Goal: Information Seeking & Learning: Find specific fact

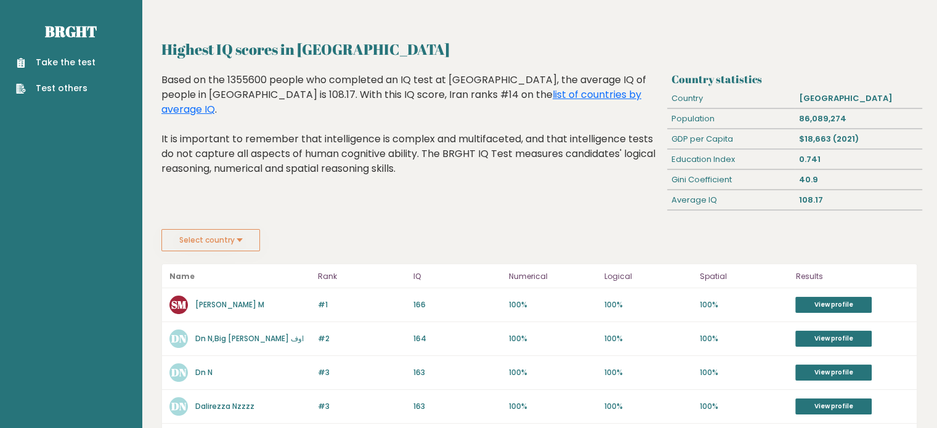
click at [250, 243] on button "Select country" at bounding box center [210, 240] width 99 height 22
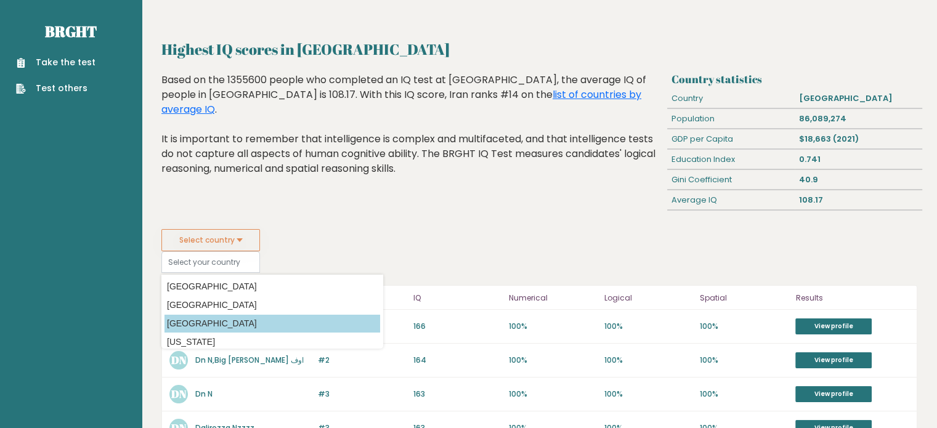
click at [223, 320] on option "[GEOGRAPHIC_DATA]" at bounding box center [273, 324] width 216 height 18
type input "[GEOGRAPHIC_DATA]"
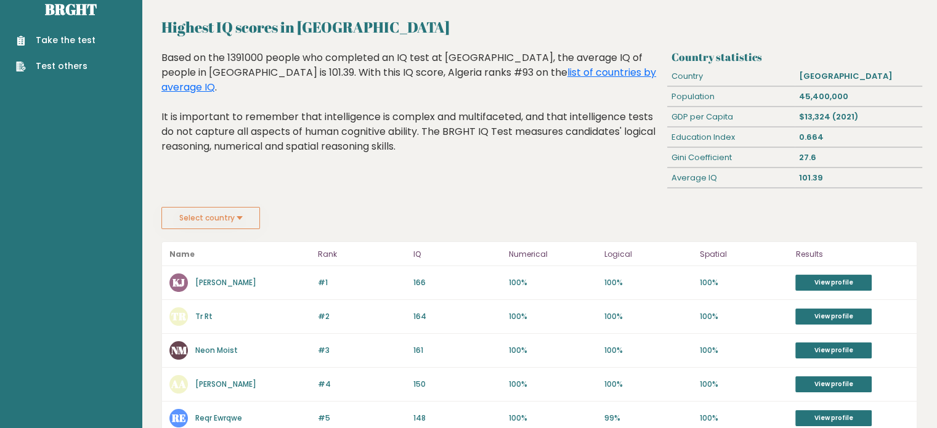
scroll to position [25, 0]
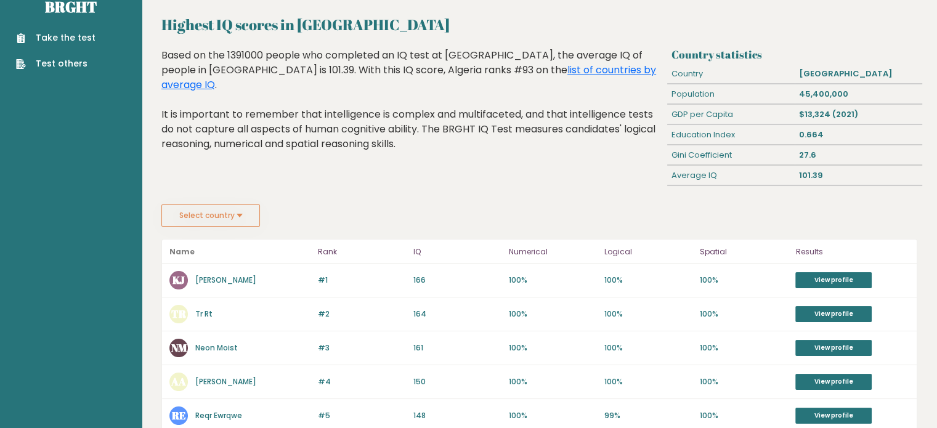
click at [256, 216] on button "Select country" at bounding box center [210, 216] width 99 height 22
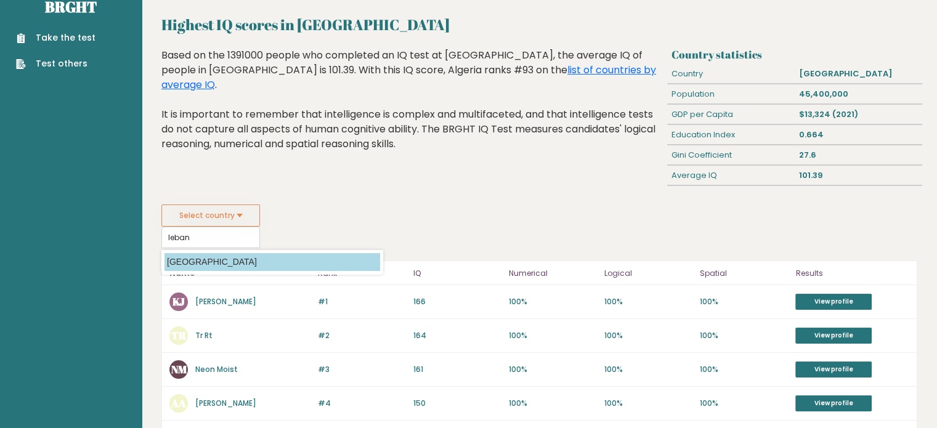
click at [250, 266] on option "[GEOGRAPHIC_DATA]" at bounding box center [273, 262] width 216 height 18
type input "[GEOGRAPHIC_DATA]"
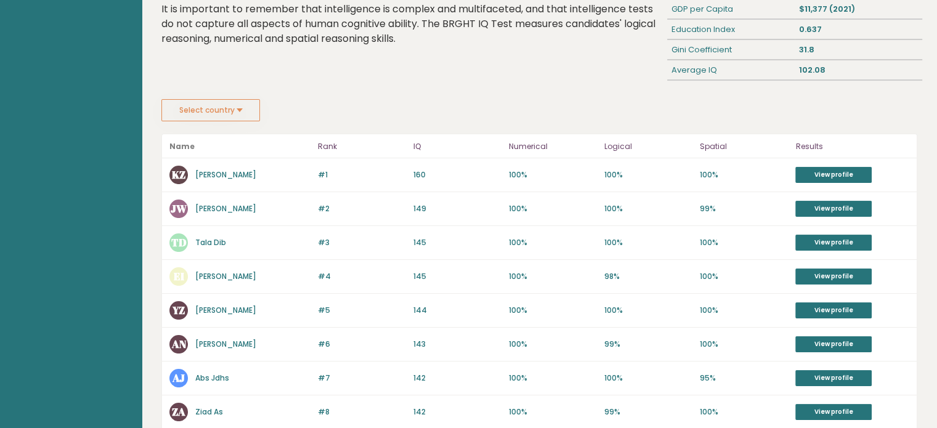
scroll to position [148, 0]
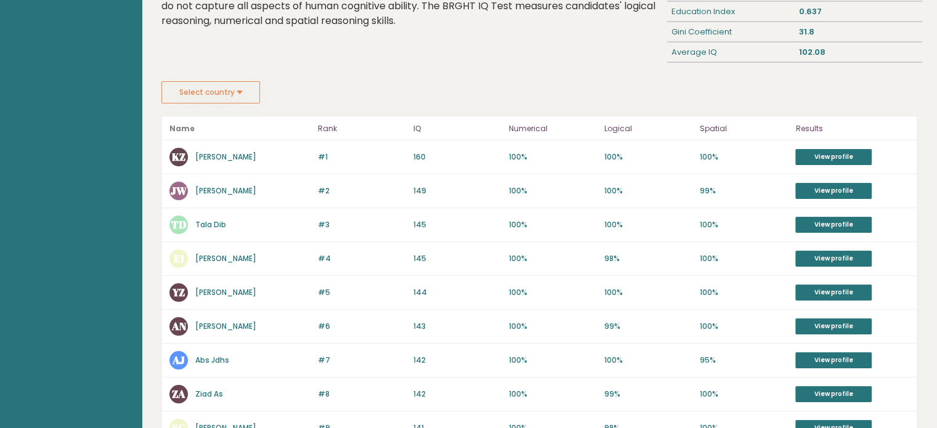
click at [249, 93] on button "Select country" at bounding box center [210, 92] width 99 height 22
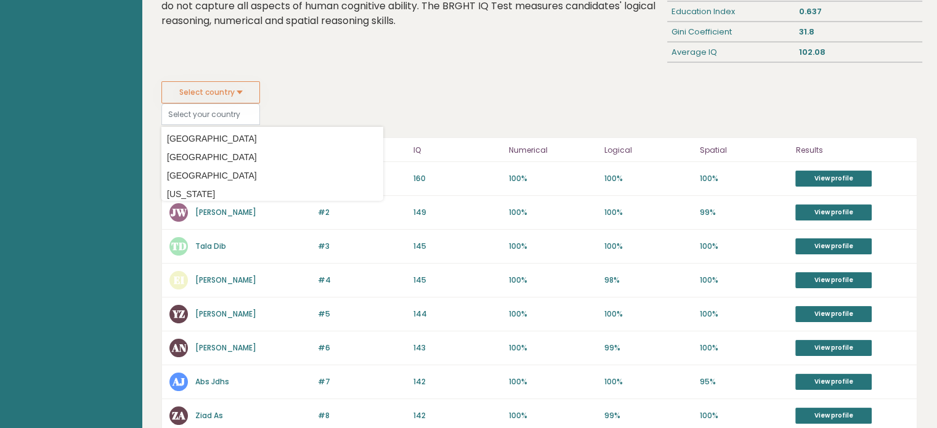
click at [249, 93] on button "Select country" at bounding box center [210, 92] width 99 height 22
click at [337, 91] on fieldset "Select country Country Afghanistan Albania Algeria American Samoa Andorra Angol…" at bounding box center [272, 103] width 222 height 44
click at [232, 96] on button "Select country" at bounding box center [210, 92] width 99 height 22
click at [335, 48] on div "Highest IQ scores in Lebanon Based on the 1391000 people who completed an IQ te…" at bounding box center [412, 3] width 510 height 157
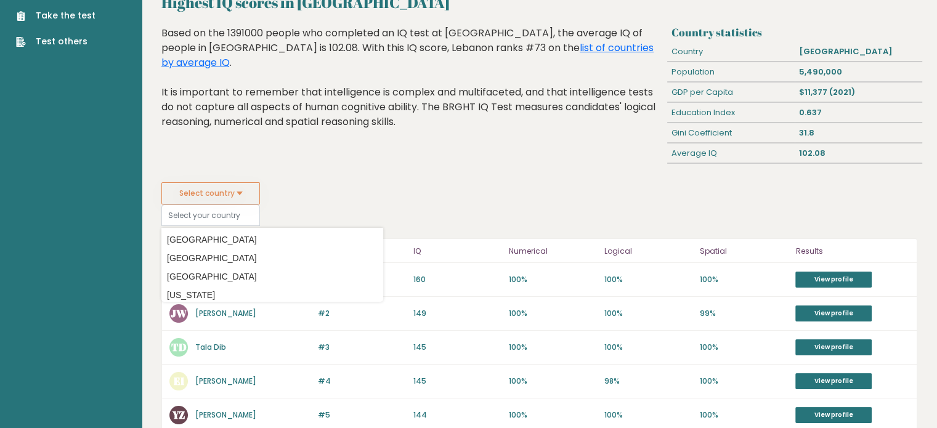
scroll to position [49, 0]
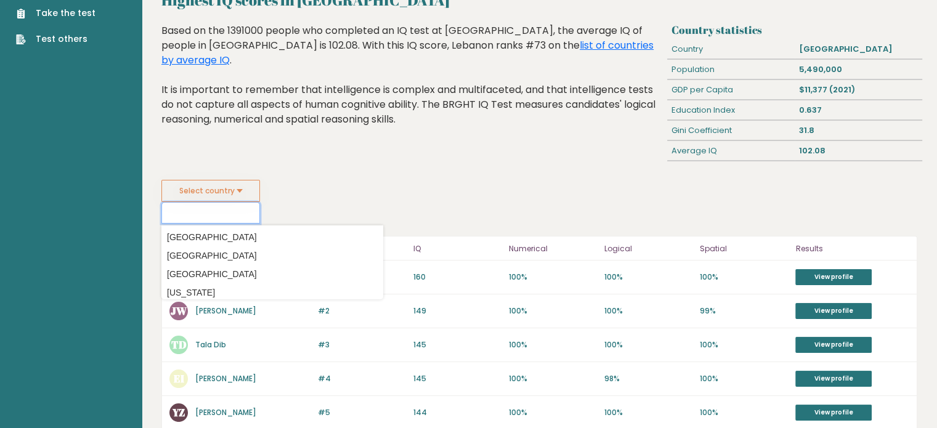
click at [214, 214] on input at bounding box center [210, 213] width 99 height 22
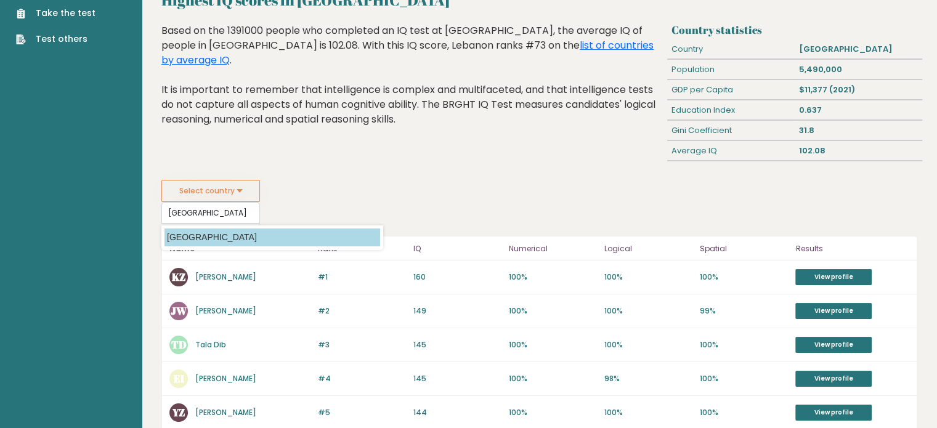
click at [205, 239] on option "[GEOGRAPHIC_DATA]" at bounding box center [273, 238] width 216 height 18
type input "[GEOGRAPHIC_DATA]"
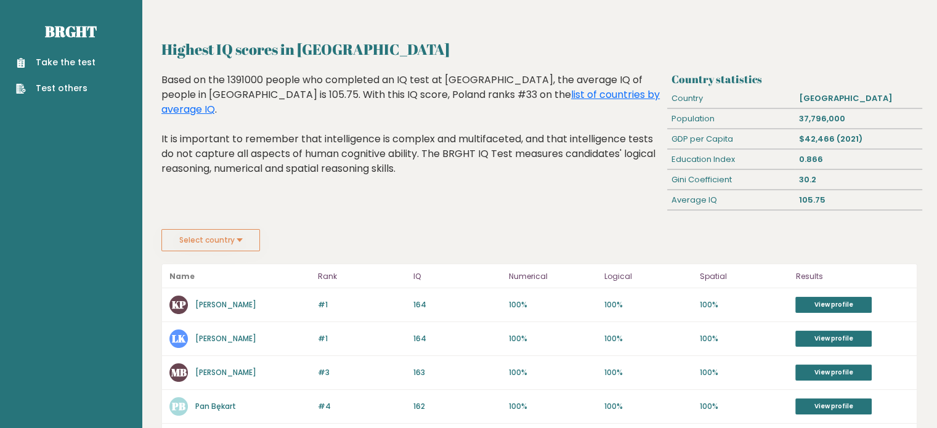
click at [221, 242] on button "Select country" at bounding box center [210, 240] width 99 height 22
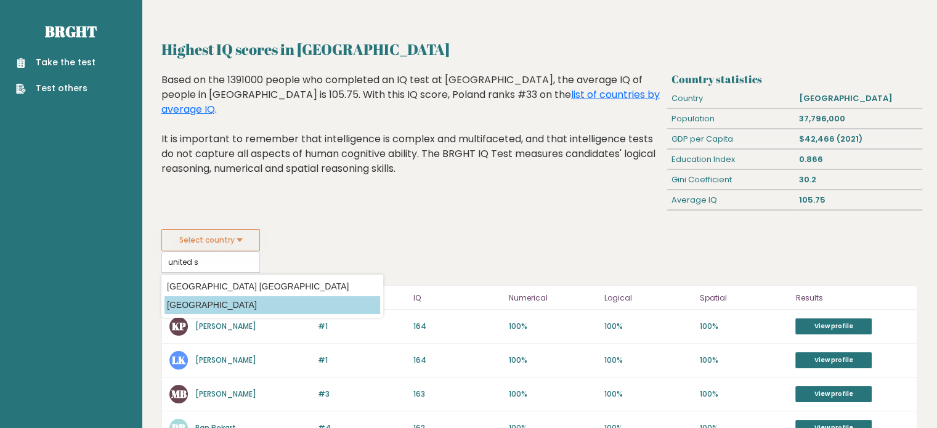
click at [219, 300] on option "[GEOGRAPHIC_DATA]" at bounding box center [273, 305] width 216 height 18
type input "[GEOGRAPHIC_DATA]"
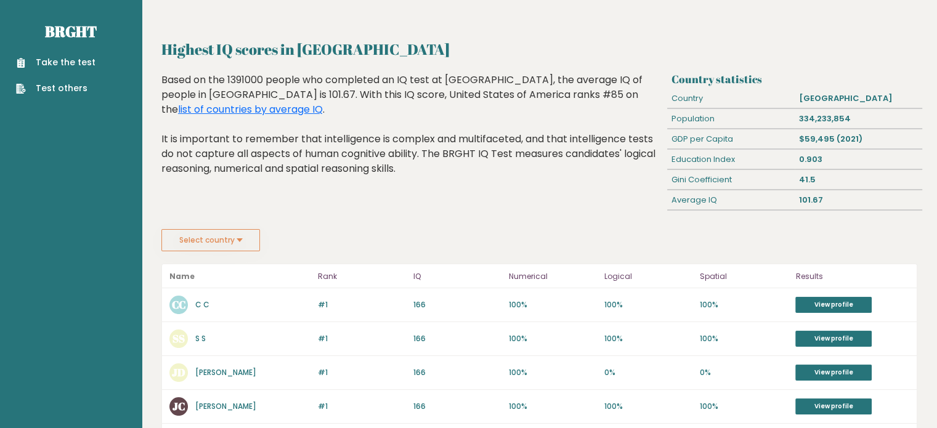
click at [210, 248] on button "Select country" at bounding box center [210, 240] width 99 height 22
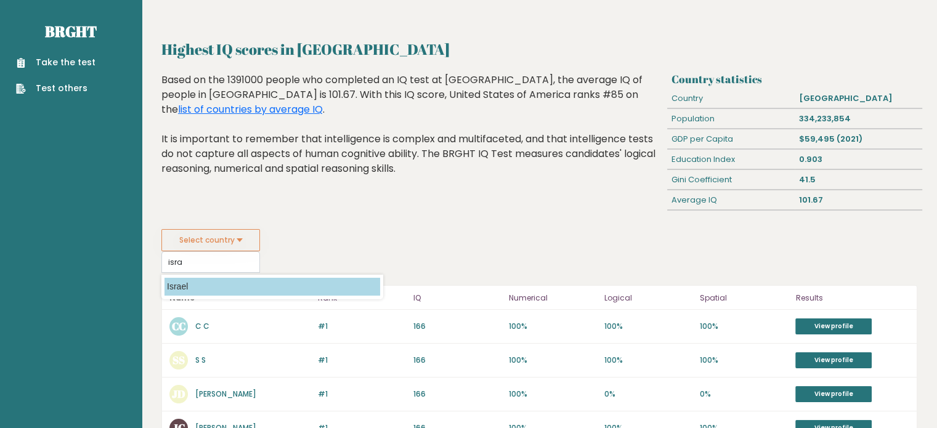
click at [207, 287] on option "Israel" at bounding box center [273, 287] width 216 height 18
type input "Israel"
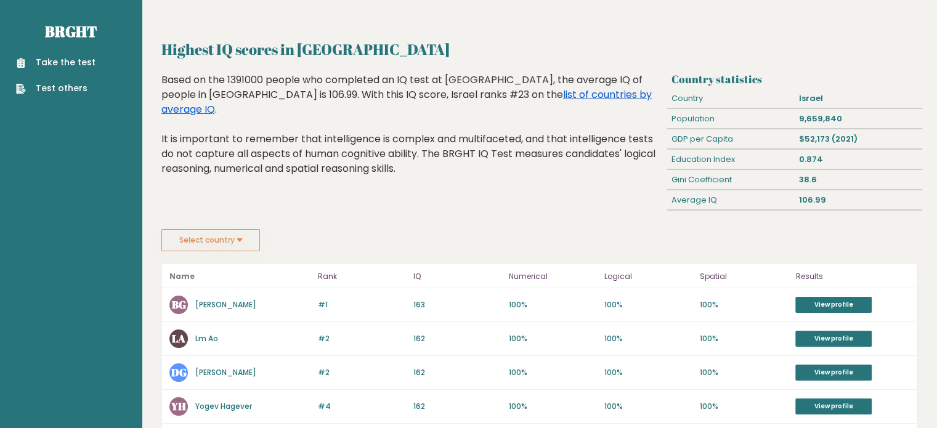
click at [516, 93] on link "list of countries by average IQ" at bounding box center [406, 102] width 491 height 29
